Goal: Task Accomplishment & Management: Manage account settings

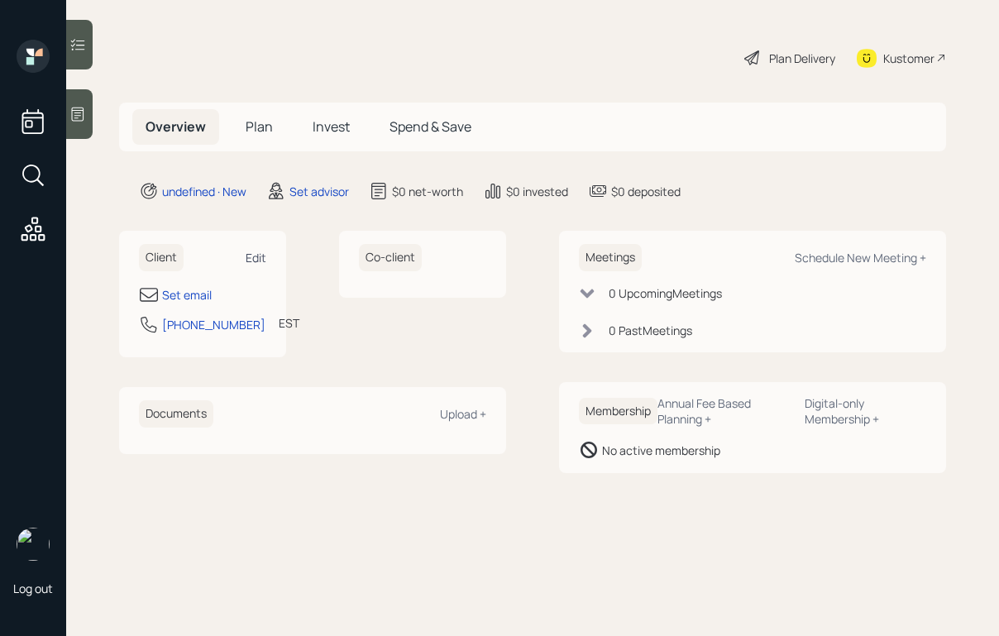
click at [255, 261] on div "Edit" at bounding box center [256, 258] width 21 height 16
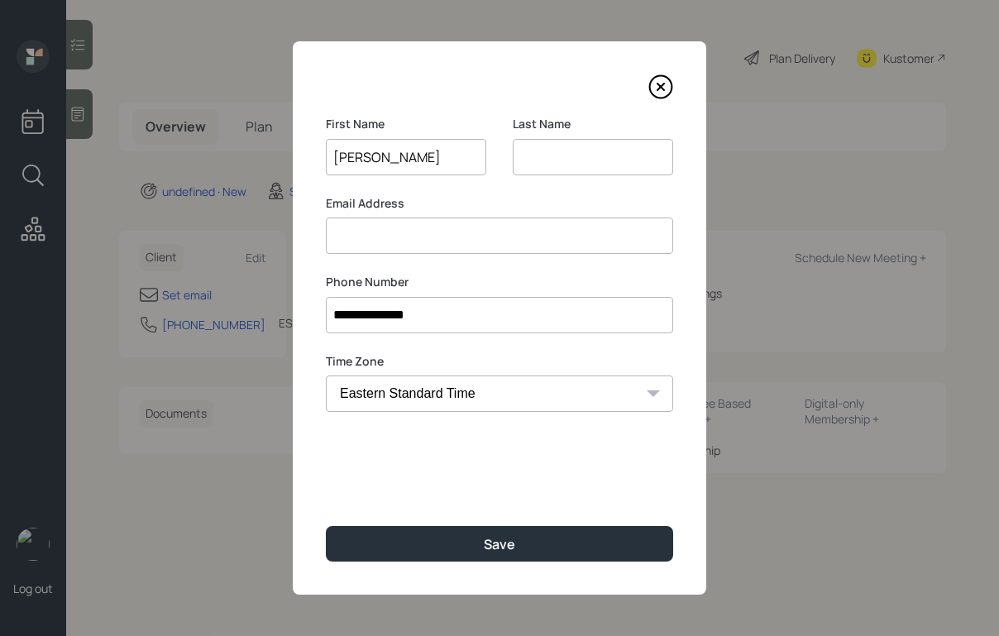
type input "[PERSON_NAME]"
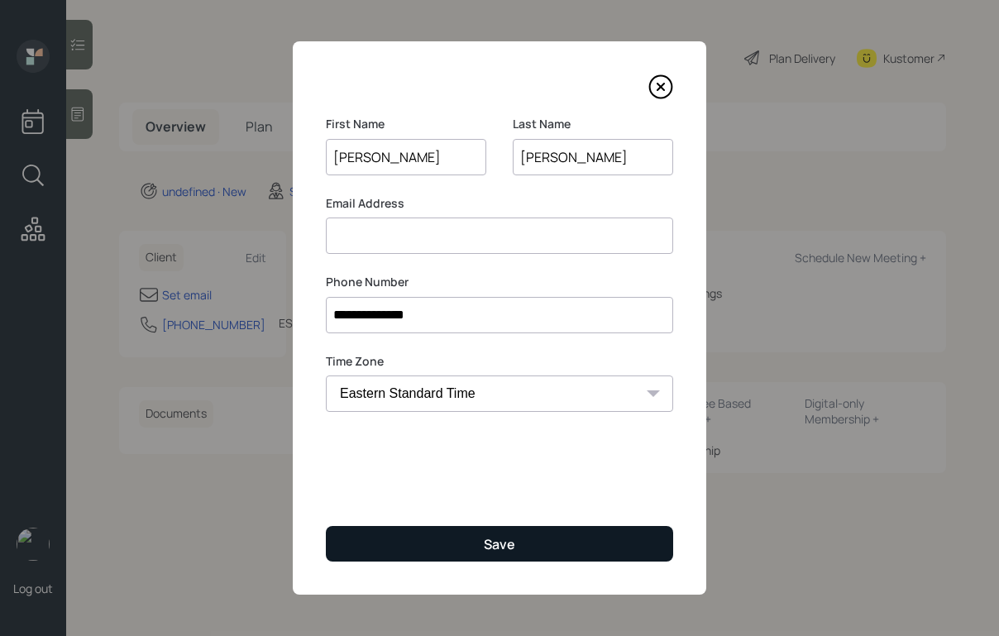
type input "[PERSON_NAME]"
click at [396, 532] on button "Save" at bounding box center [499, 544] width 347 height 36
